Goal: Task Accomplishment & Management: Complete application form

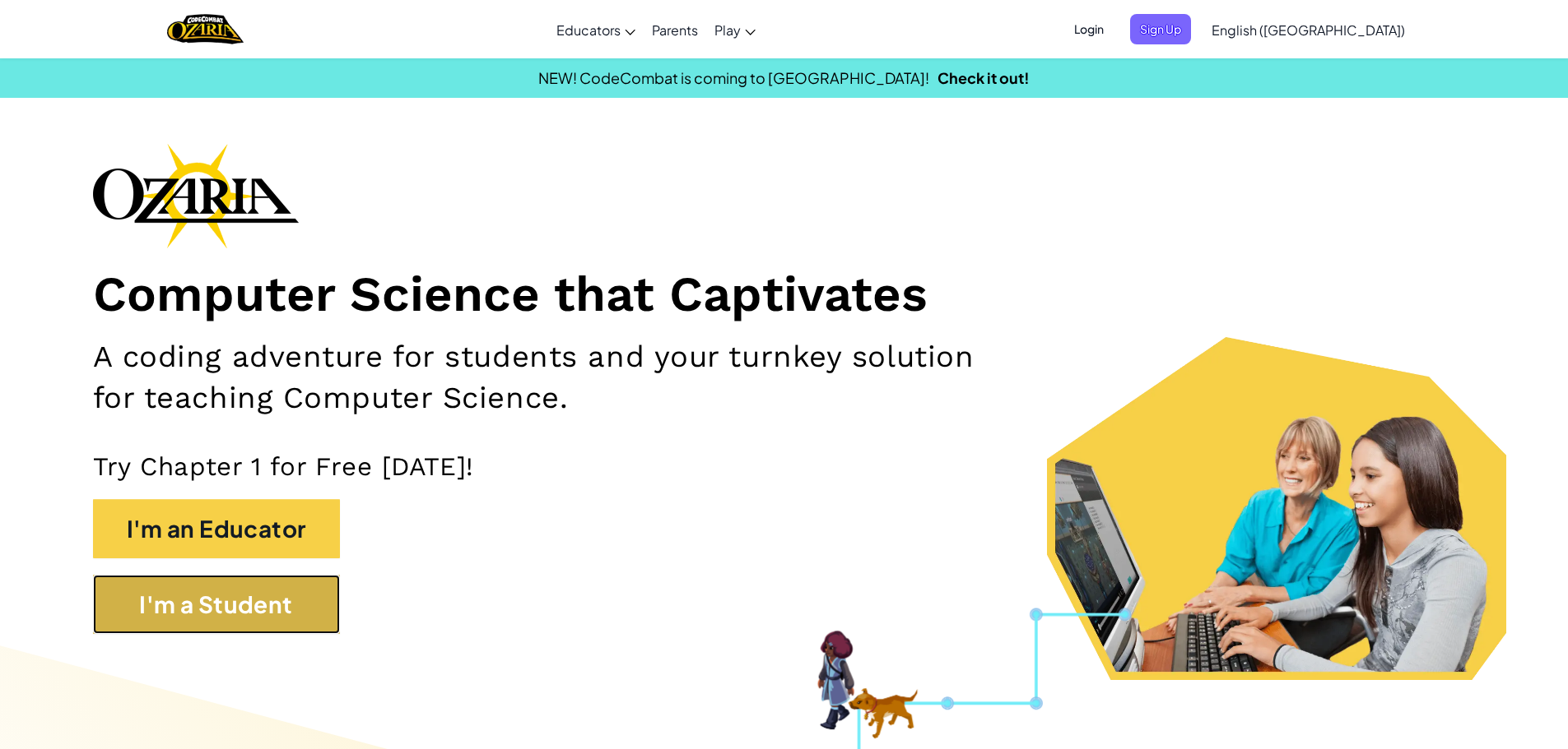
click at [305, 593] on button "I'm a Student" at bounding box center [216, 605] width 247 height 59
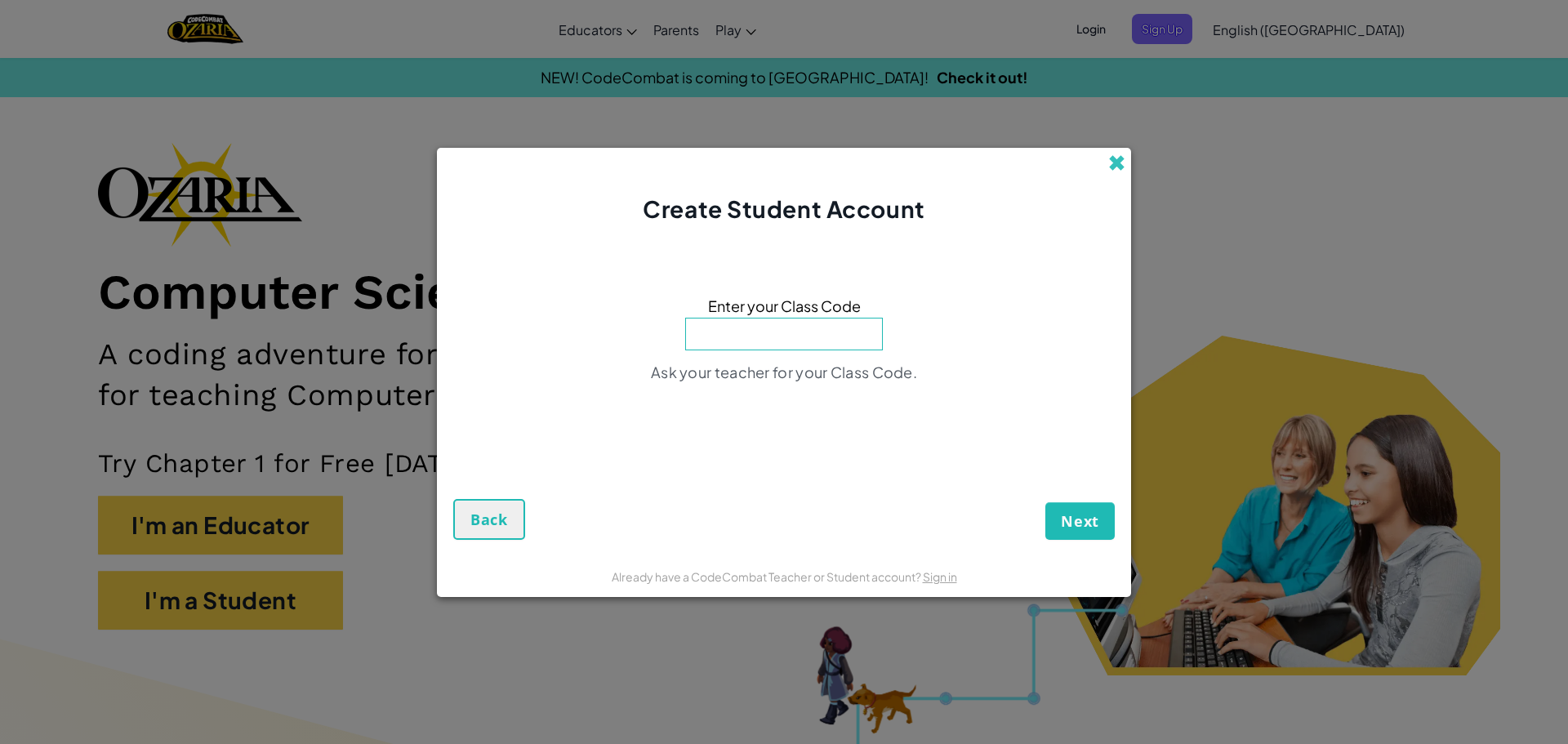
click at [1117, 157] on span at bounding box center [1117, 164] width 18 height 18
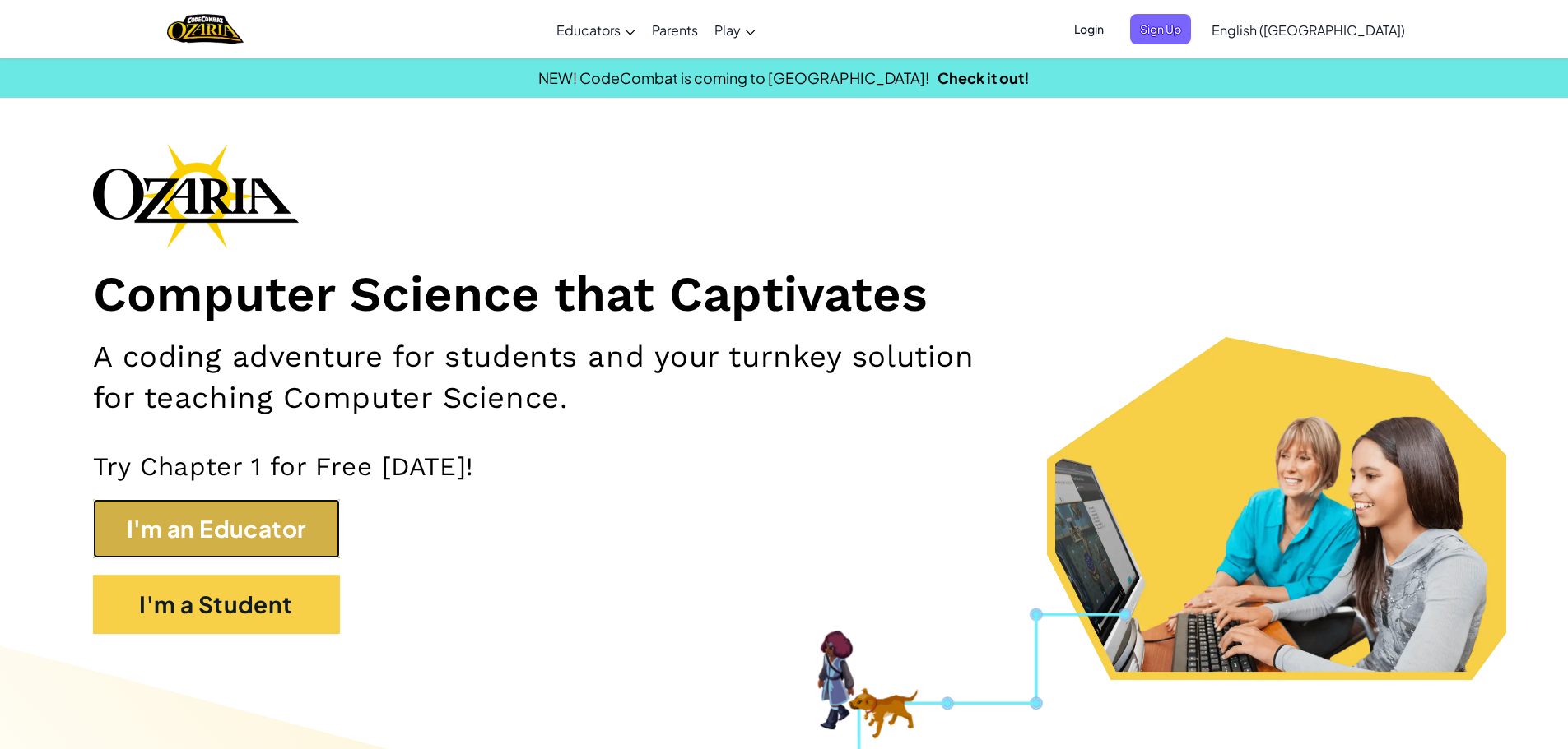
click at [227, 526] on button "I'm an Educator" at bounding box center [216, 529] width 247 height 59
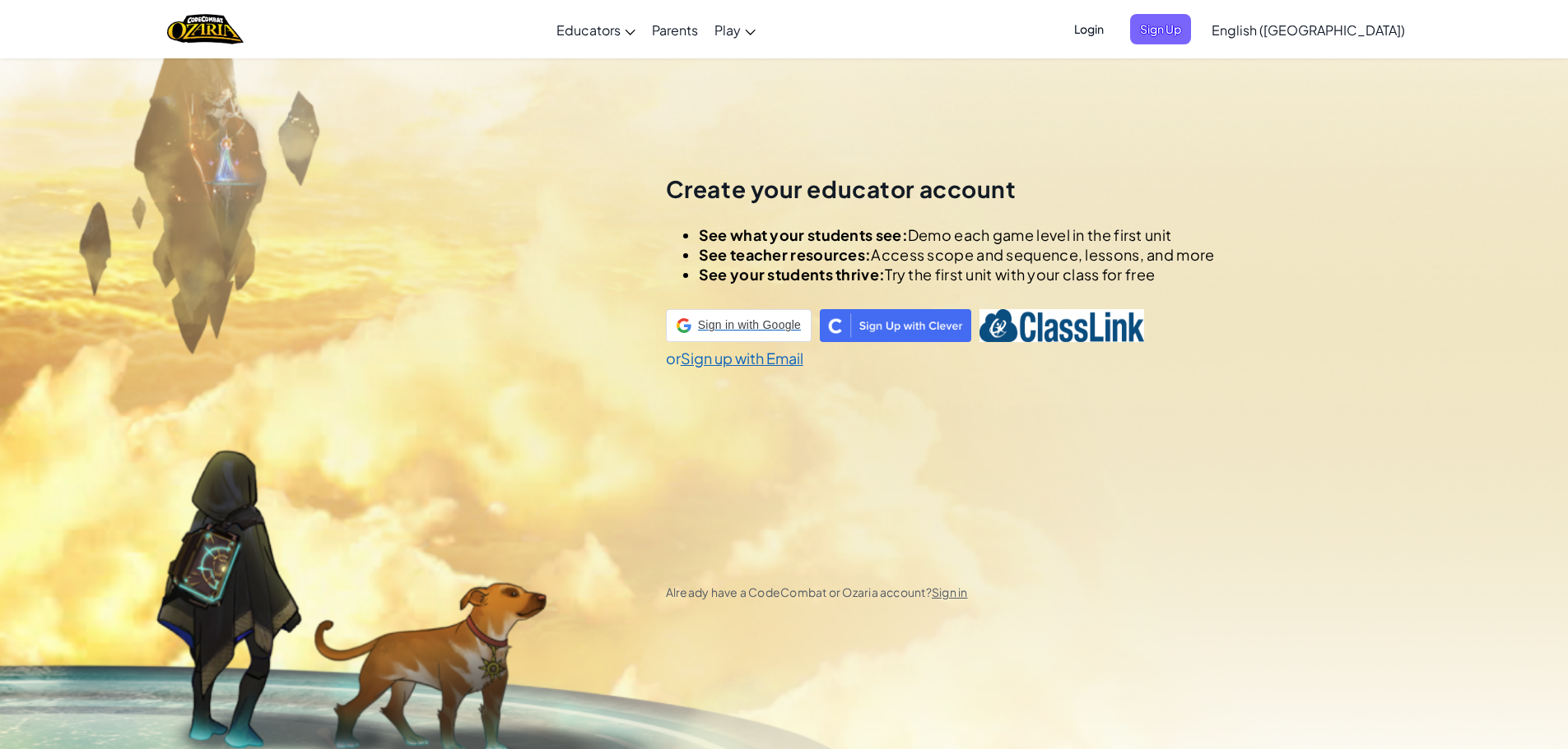
scroll to position [57, 0]
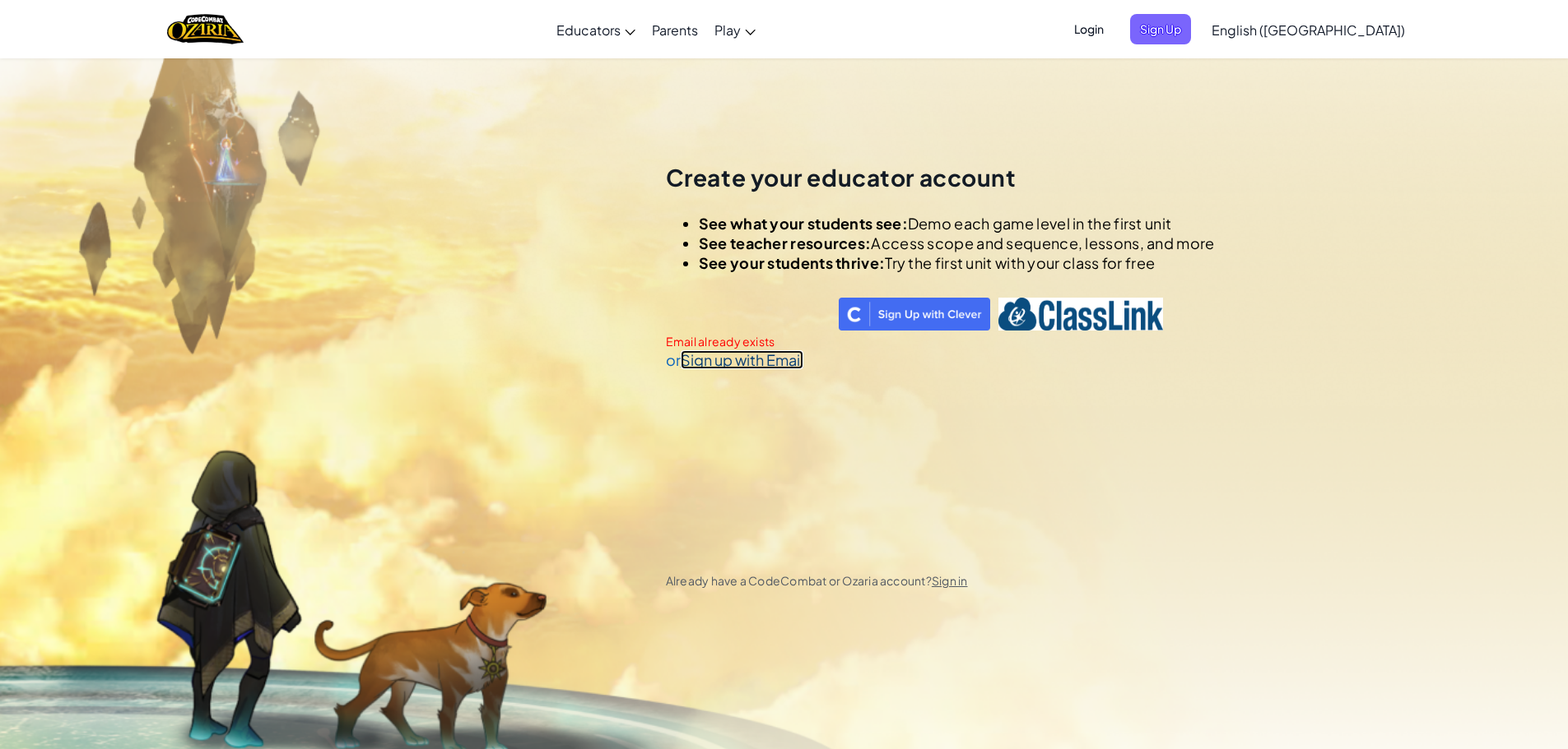
click at [772, 359] on link "Sign up with Email" at bounding box center [742, 359] width 122 height 19
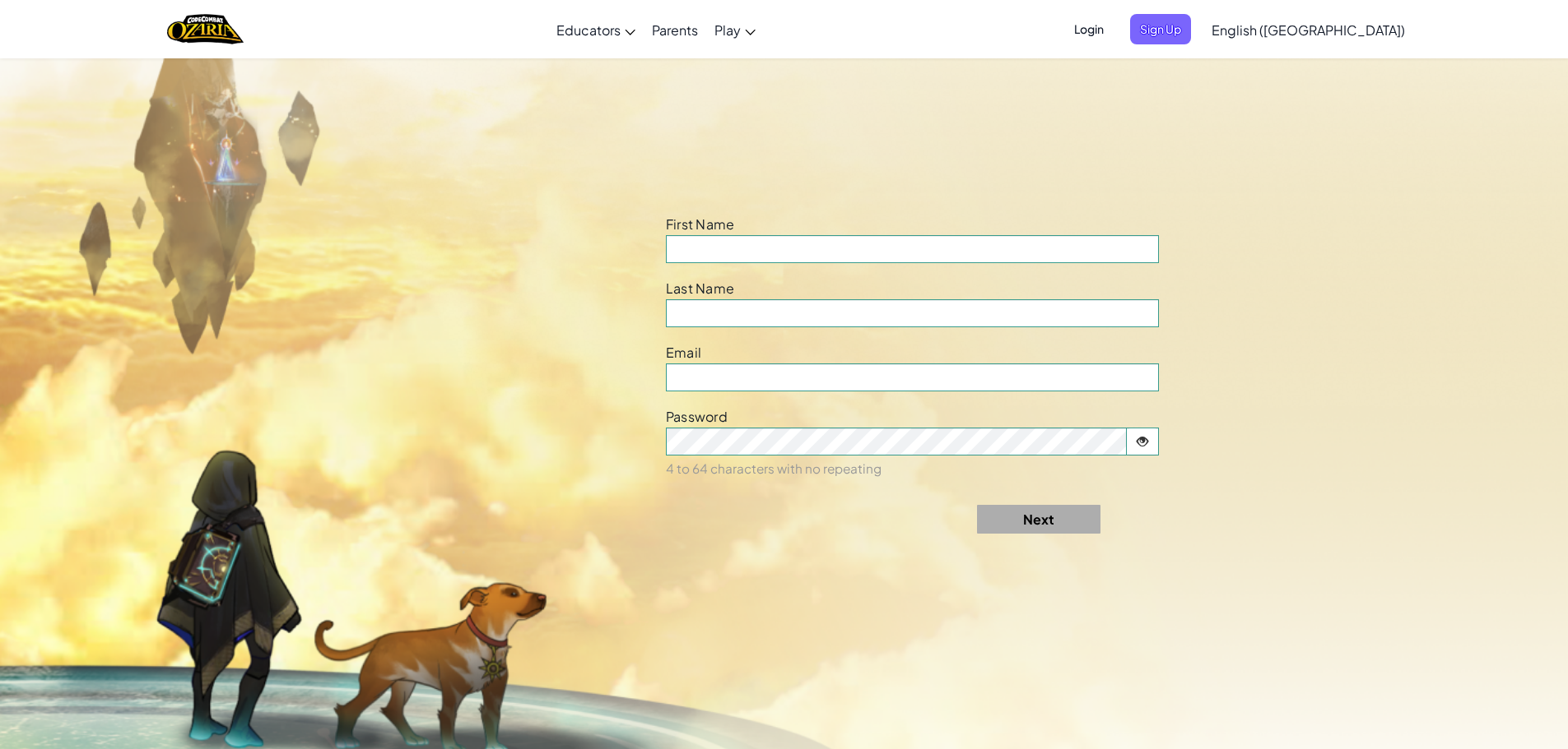
scroll to position [807, 0]
